Goal: Task Accomplishment & Management: Use online tool/utility

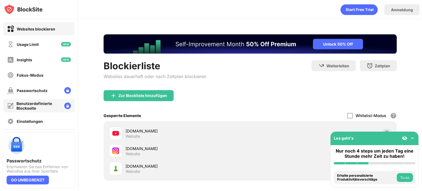
scroll to position [50, 0]
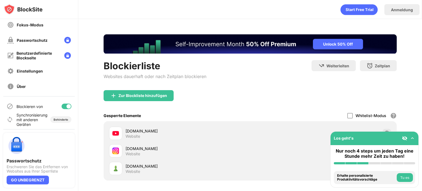
drag, startPoint x: 58, startPoint y: 104, endPoint x: 104, endPoint y: 84, distance: 50.3
click at [62, 104] on div at bounding box center [67, 106] width 10 height 5
click at [62, 106] on div at bounding box center [67, 106] width 10 height 5
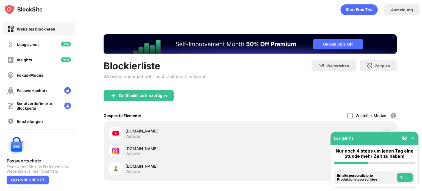
scroll to position [50, 0]
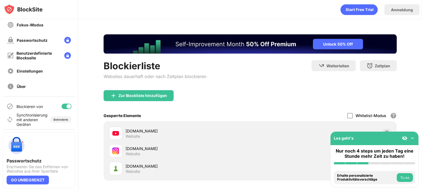
click at [67, 105] on div "Blockieren von" at bounding box center [38, 106] width 71 height 13
click at [66, 107] on div at bounding box center [68, 106] width 4 height 4
